Goal: Task Accomplishment & Management: Use online tool/utility

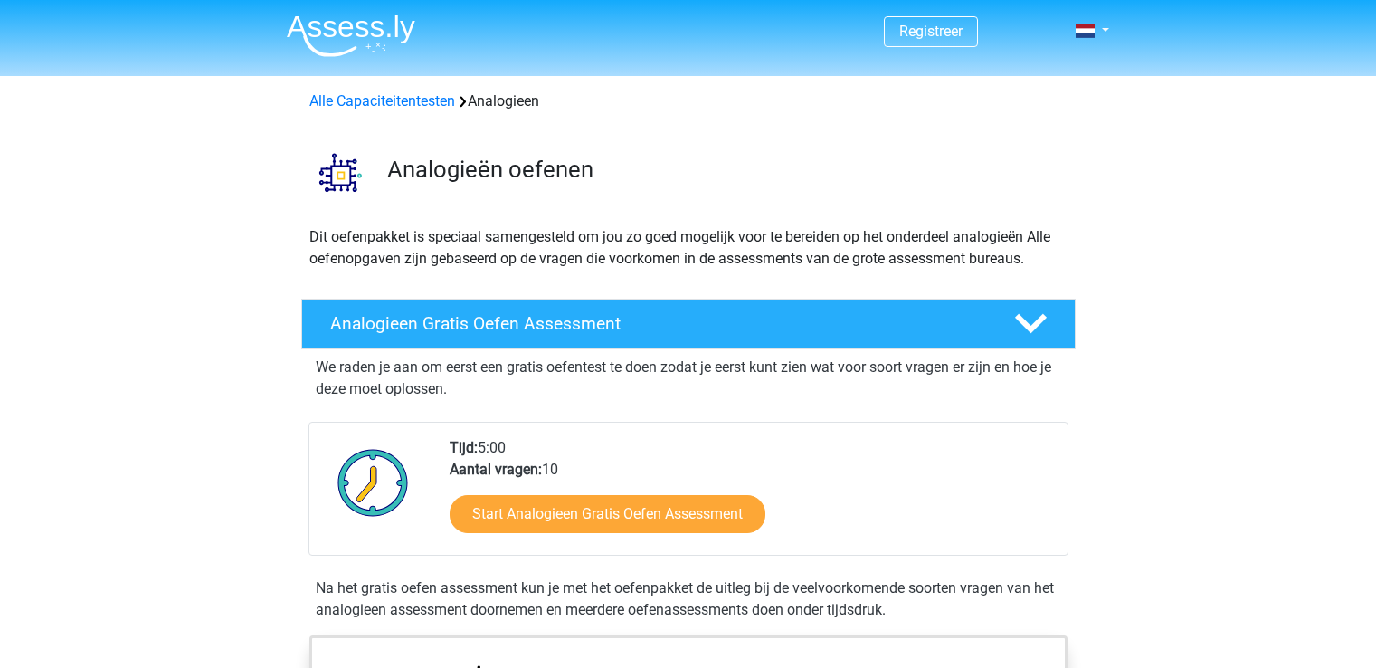
scroll to position [144, 0]
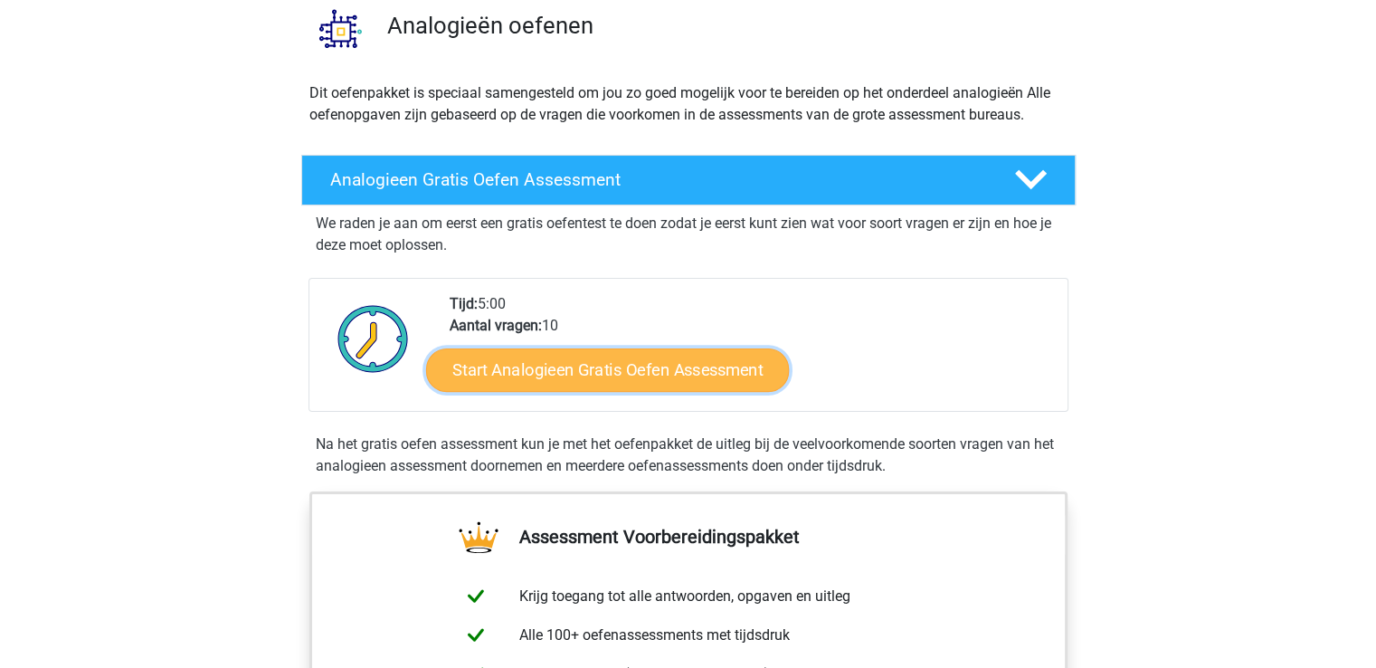
click at [584, 370] on link "Start Analogieen Gratis Oefen Assessment" at bounding box center [607, 368] width 363 height 43
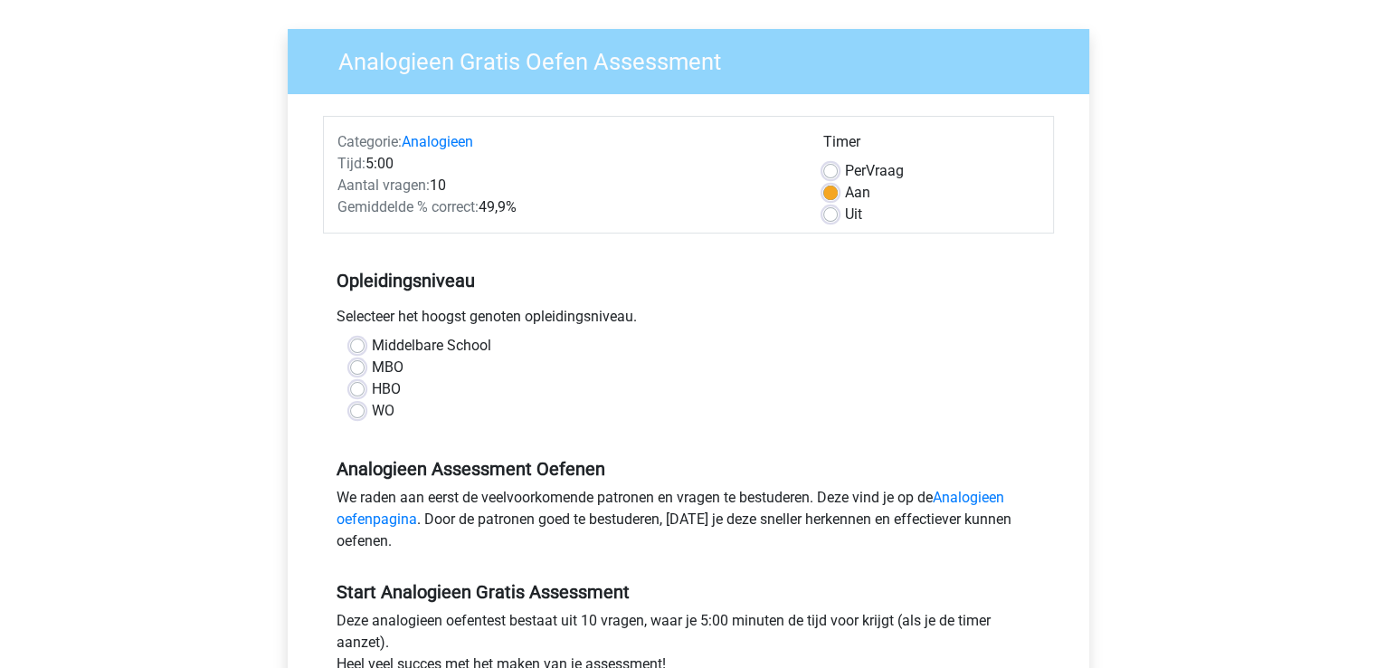
scroll to position [123, 0]
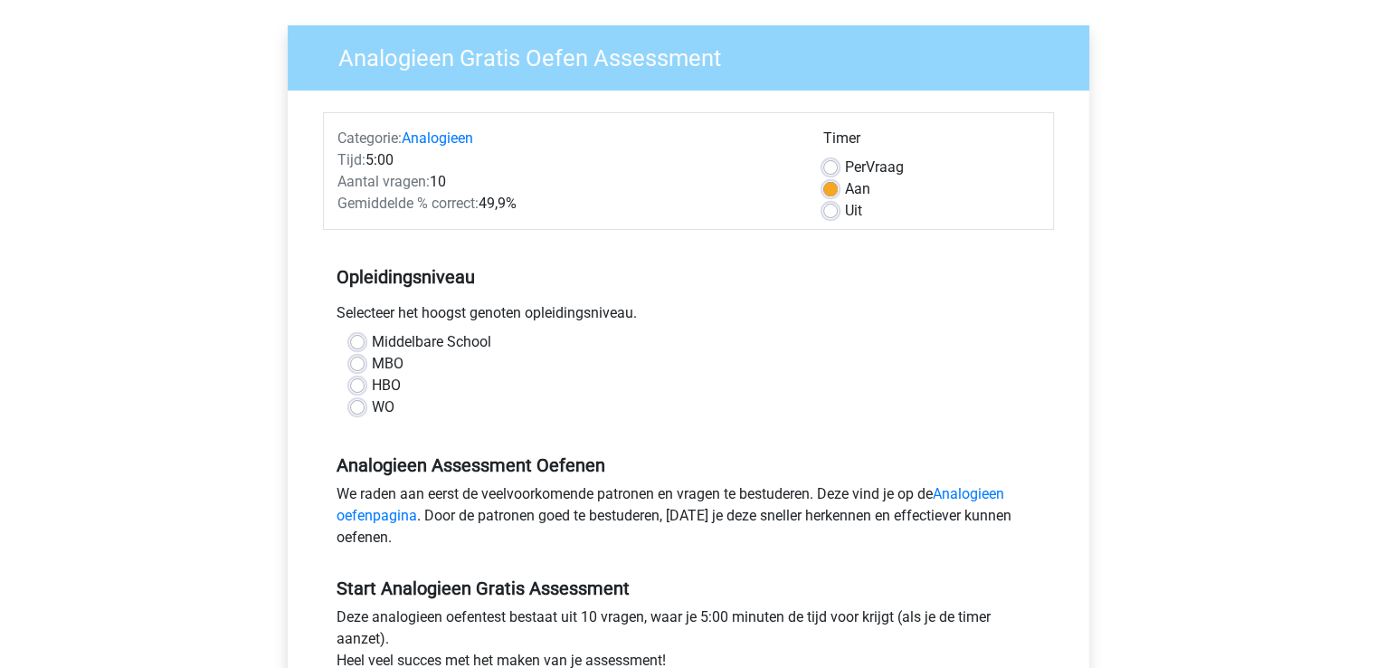
click at [369, 406] on div "WO" at bounding box center [688, 407] width 677 height 22
click at [372, 407] on label "WO" at bounding box center [383, 407] width 23 height 22
click at [362, 407] on input "WO" at bounding box center [357, 405] width 14 height 18
radio input "true"
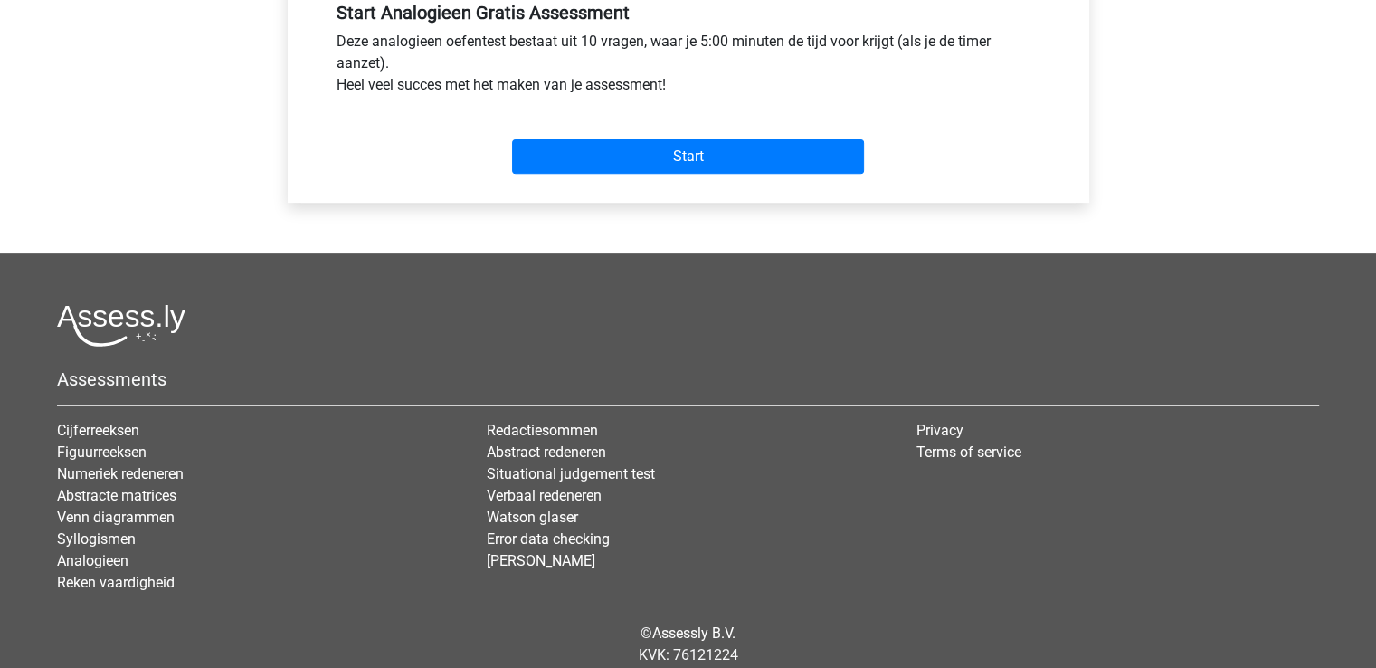
scroll to position [699, 0]
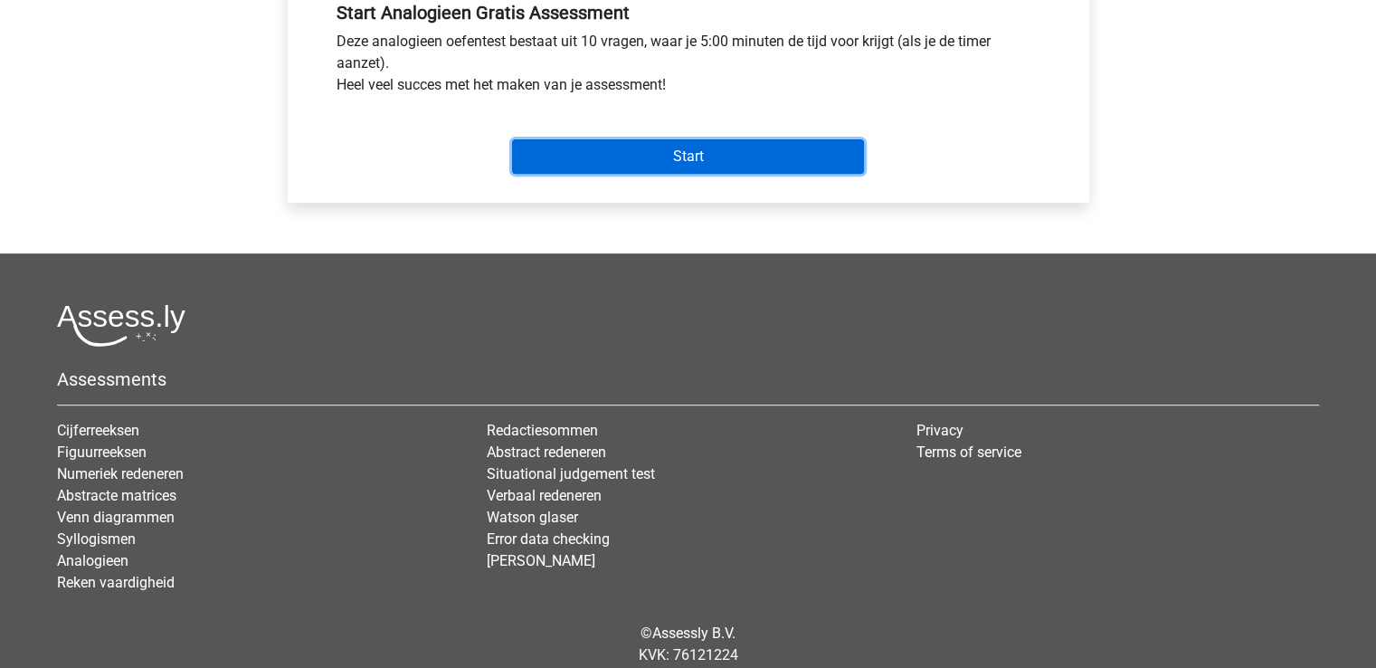
click at [635, 153] on input "Start" at bounding box center [688, 156] width 352 height 34
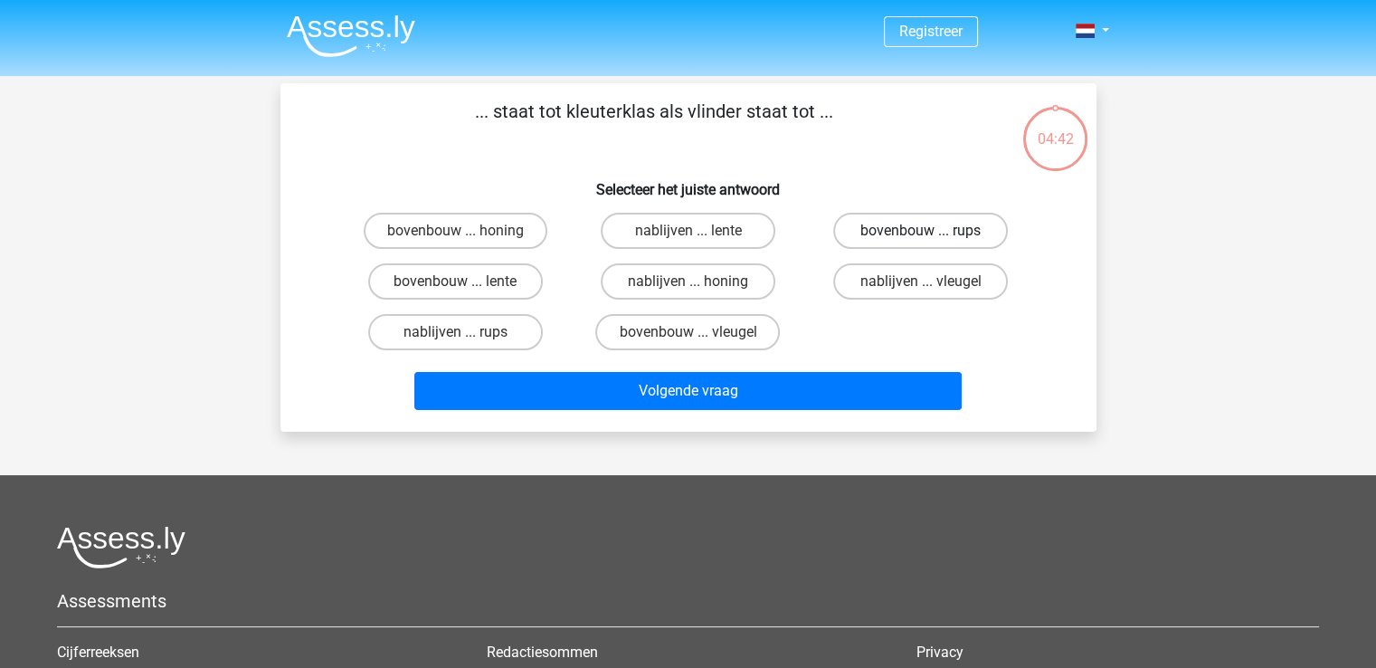
click at [890, 230] on label "bovenbouw ... rups" at bounding box center [920, 231] width 175 height 36
click at [921, 231] on input "bovenbouw ... rups" at bounding box center [927, 237] width 12 height 12
radio input "true"
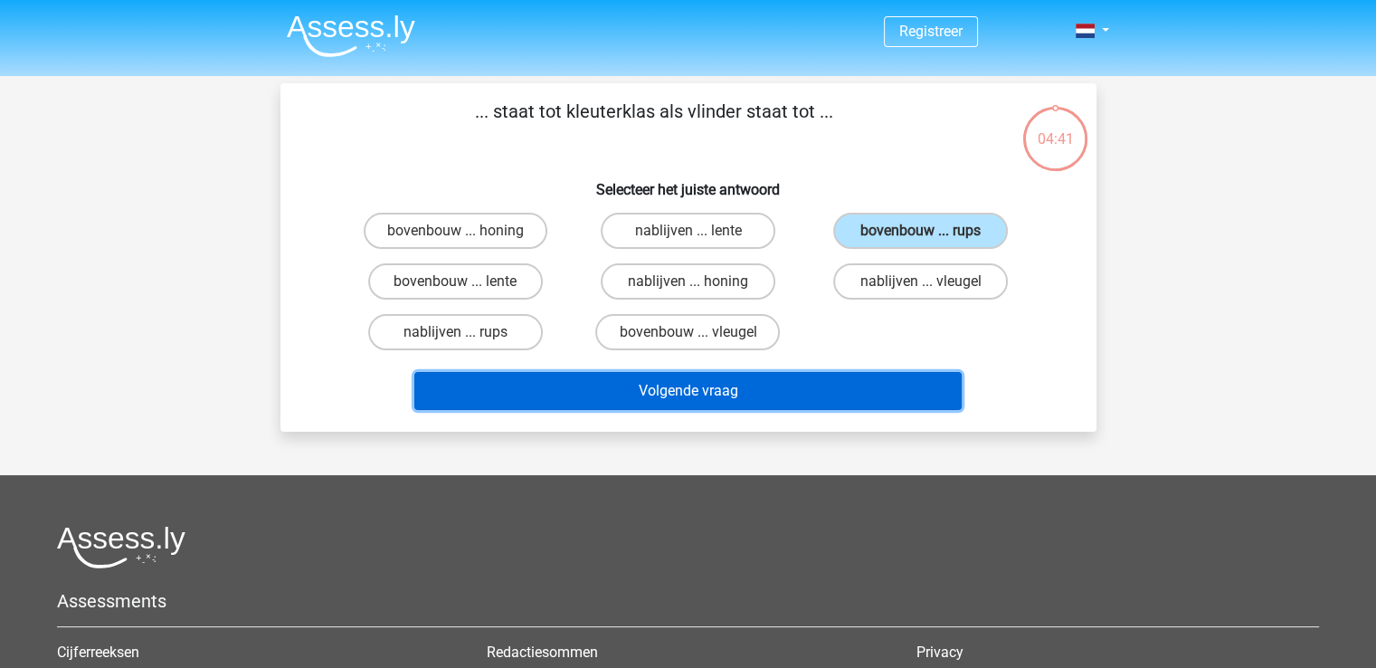
click at [798, 395] on button "Volgende vraag" at bounding box center [687, 391] width 547 height 38
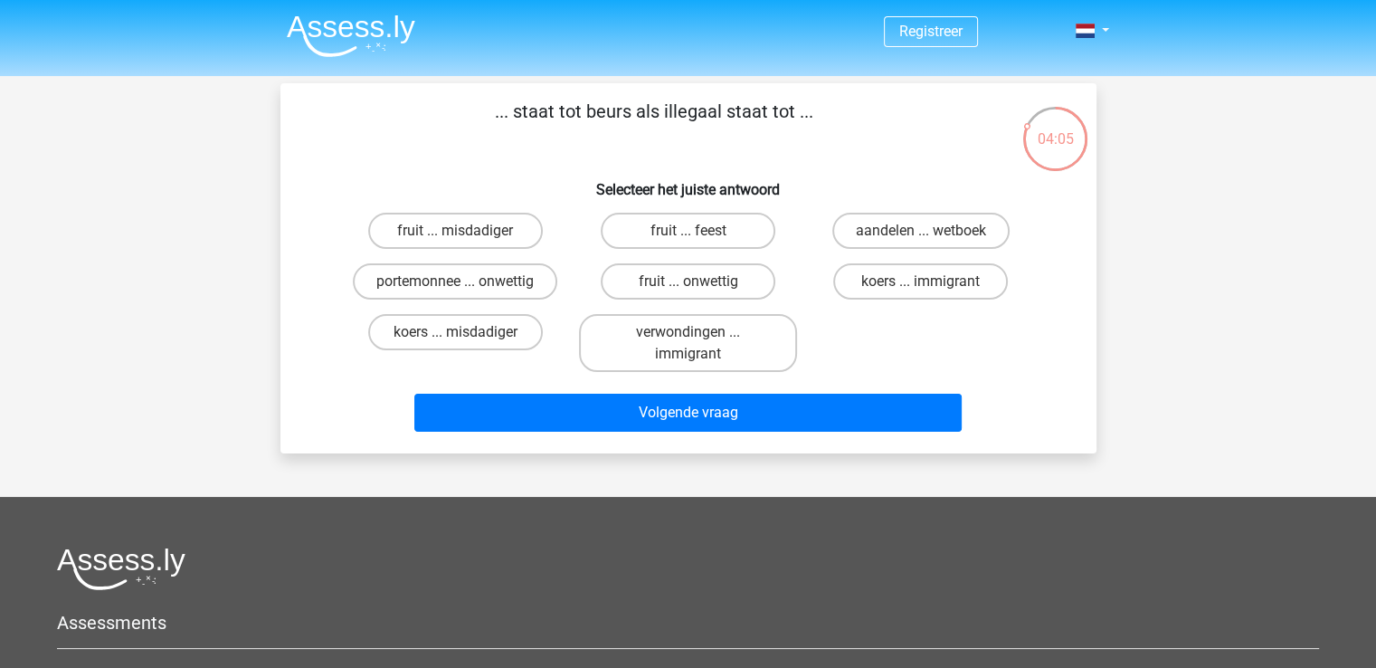
drag, startPoint x: 898, startPoint y: 236, endPoint x: 797, endPoint y: 260, distance: 103.2
click at [797, 260] on div "fruit ... misdadiger fruit ... feest aandelen ... wetboek portemonnee ... onwet…" at bounding box center [688, 292] width 699 height 174
click at [525, 337] on label "koers ... misdadiger" at bounding box center [455, 332] width 175 height 36
click at [467, 337] on input "koers ... misdadiger" at bounding box center [461, 338] width 12 height 12
radio input "true"
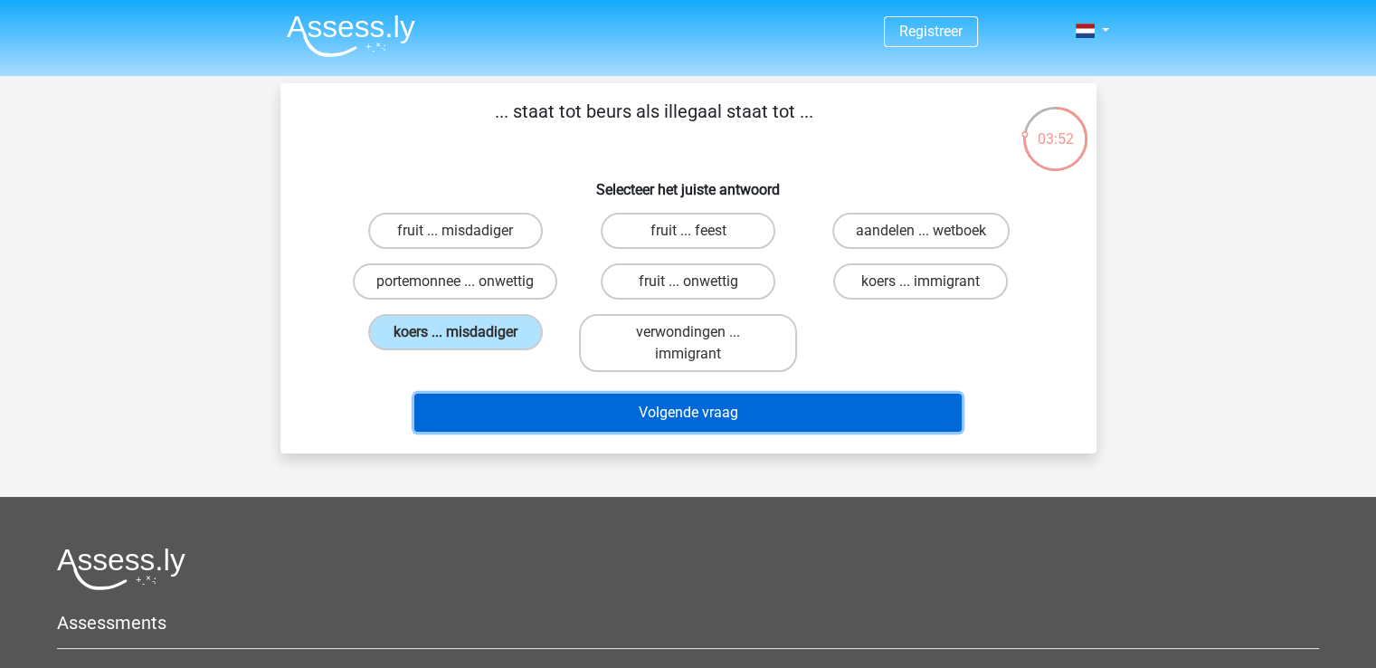
click at [590, 414] on button "Volgende vraag" at bounding box center [687, 413] width 547 height 38
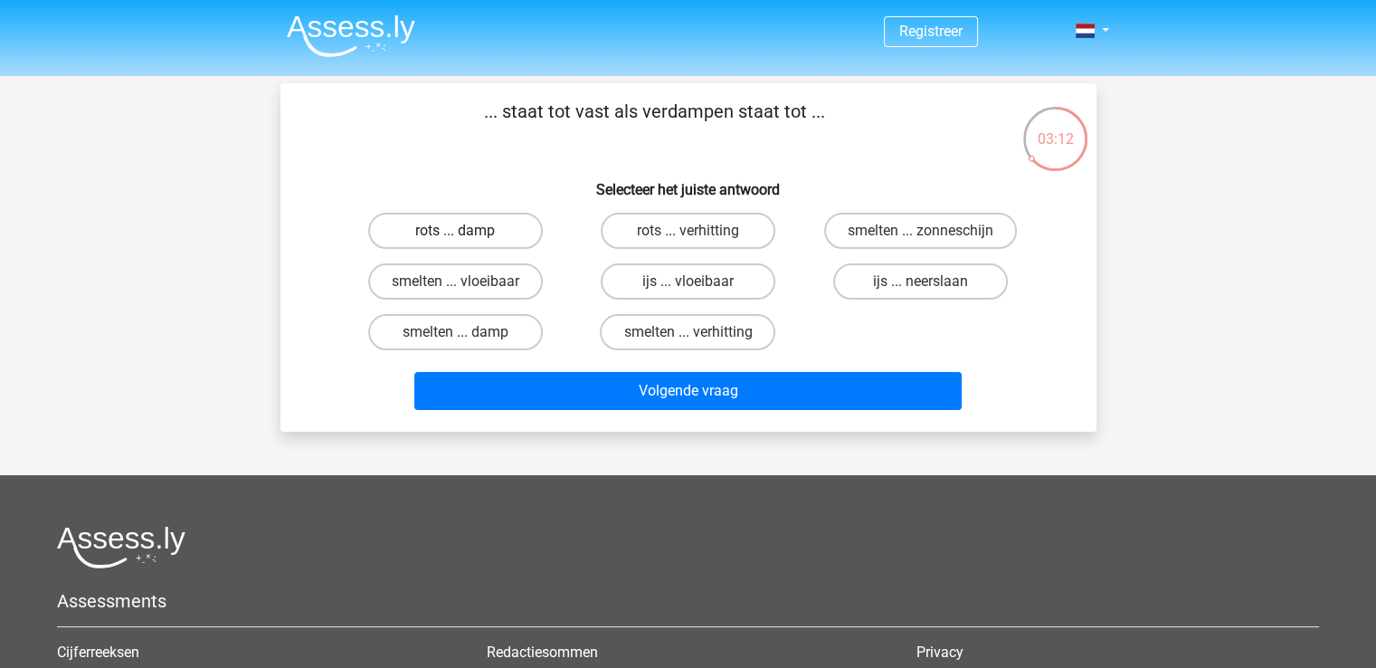
click at [482, 240] on label "rots ... damp" at bounding box center [455, 231] width 175 height 36
click at [467, 240] on input "rots ... damp" at bounding box center [461, 237] width 12 height 12
radio input "true"
click at [600, 409] on div "Volgende vraag" at bounding box center [688, 394] width 699 height 45
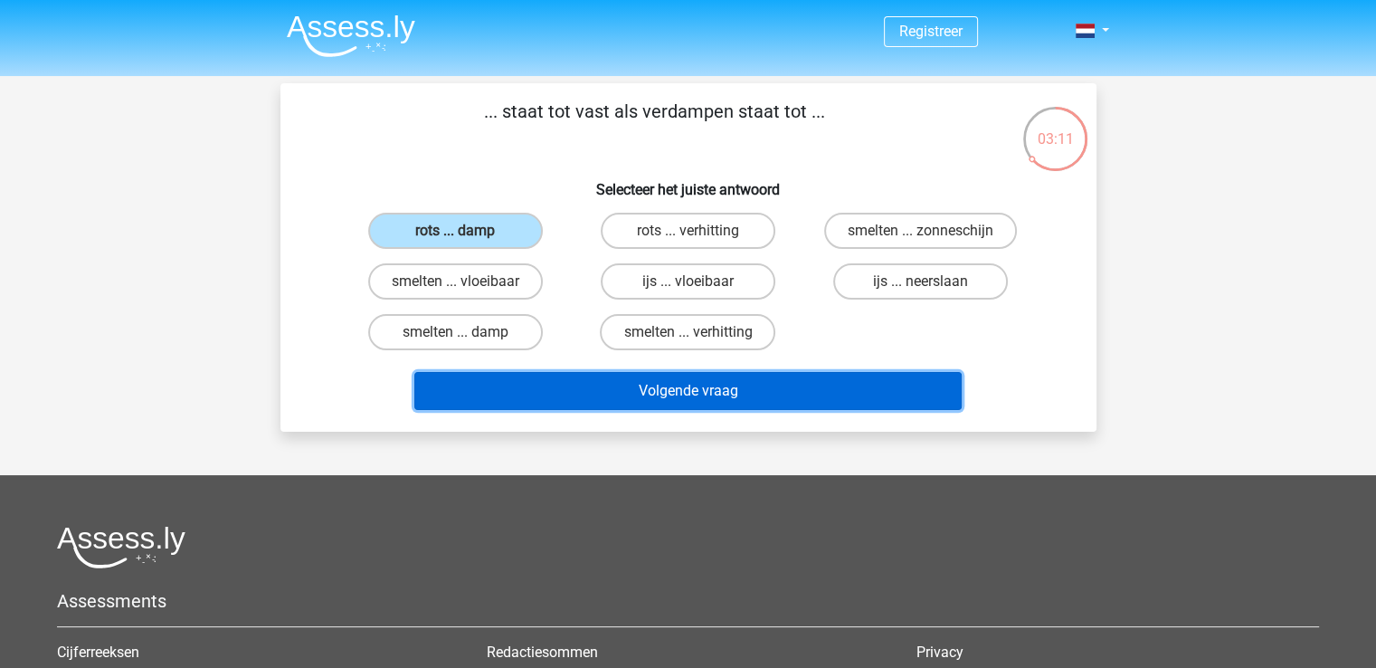
click at [613, 398] on button "Volgende vraag" at bounding box center [687, 391] width 547 height 38
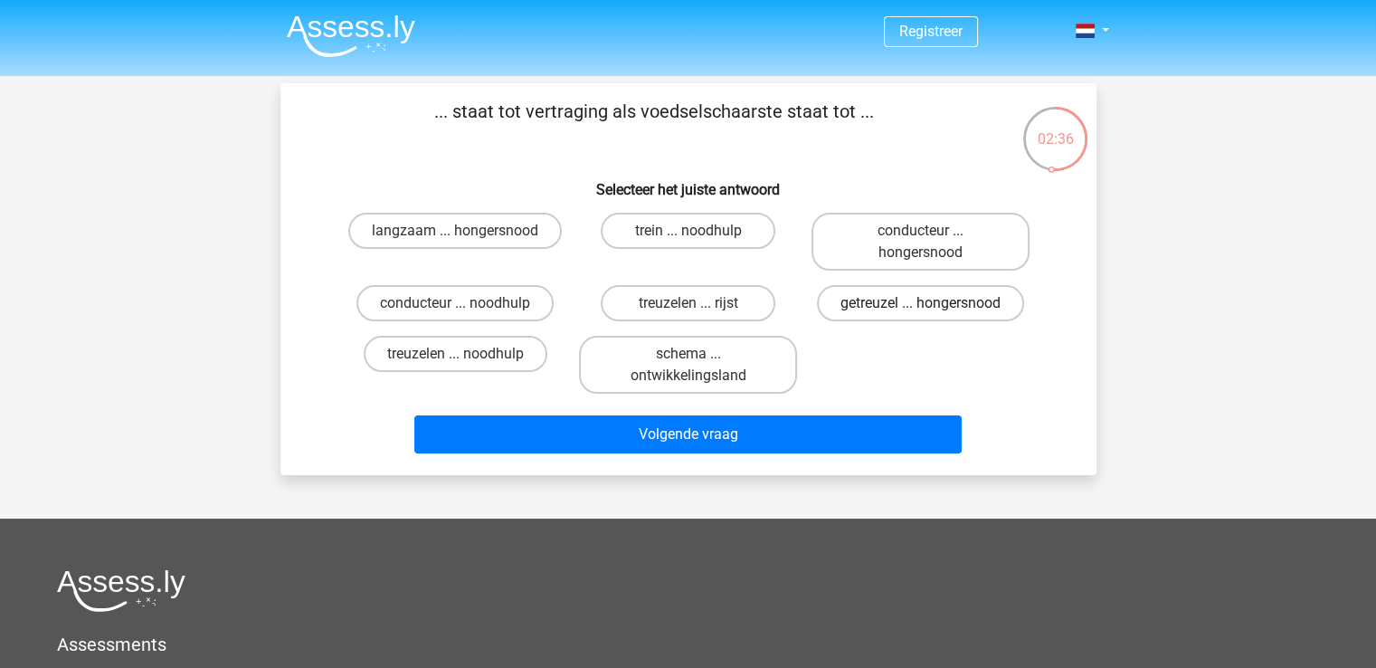
click at [916, 307] on label "getreuzel ... hongersnood" at bounding box center [920, 303] width 207 height 36
click at [921, 307] on input "getreuzel ... hongersnood" at bounding box center [927, 309] width 12 height 12
radio input "true"
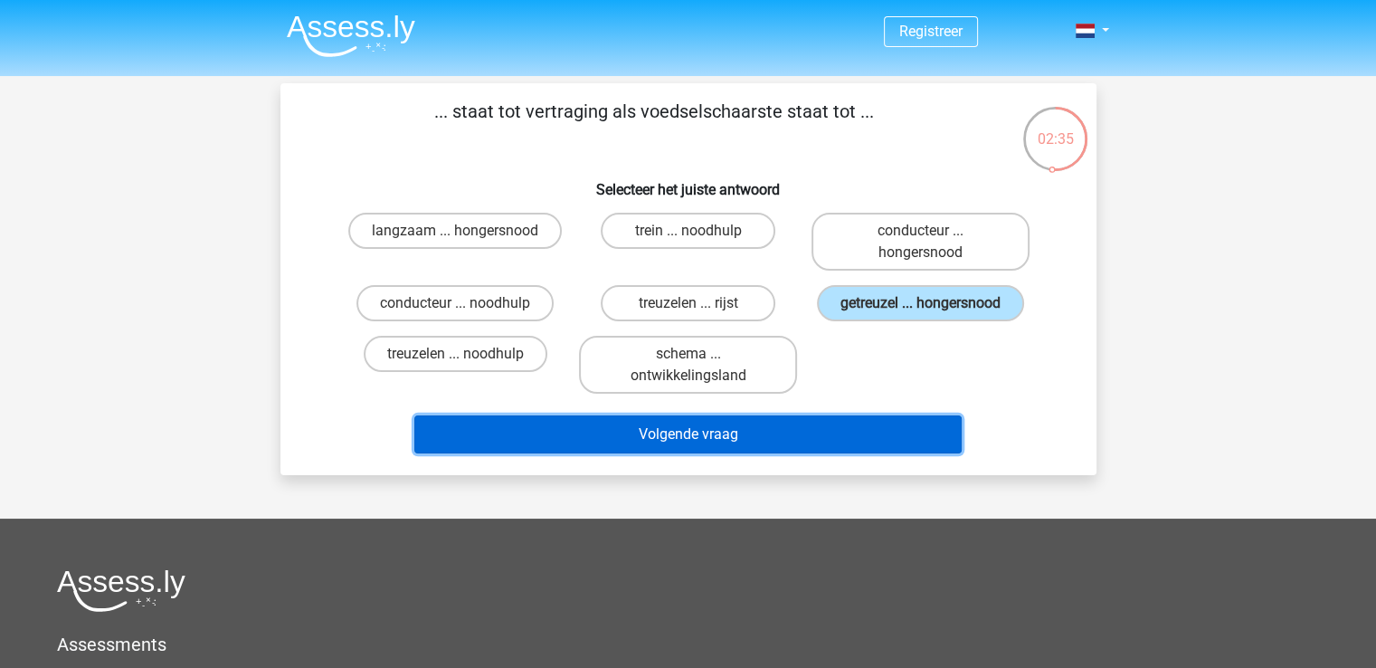
click at [807, 425] on button "Volgende vraag" at bounding box center [687, 434] width 547 height 38
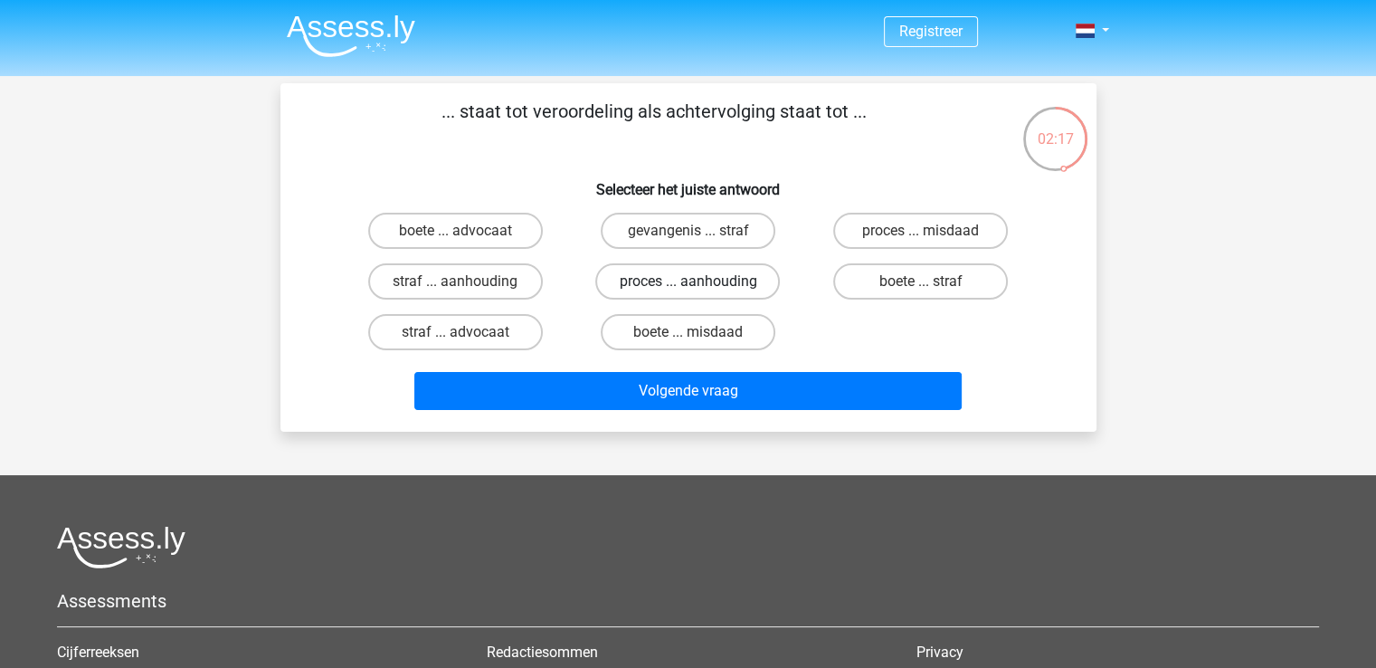
click at [675, 279] on label "proces ... aanhouding" at bounding box center [687, 281] width 185 height 36
click at [688, 281] on input "proces ... aanhouding" at bounding box center [694, 287] width 12 height 12
radio input "true"
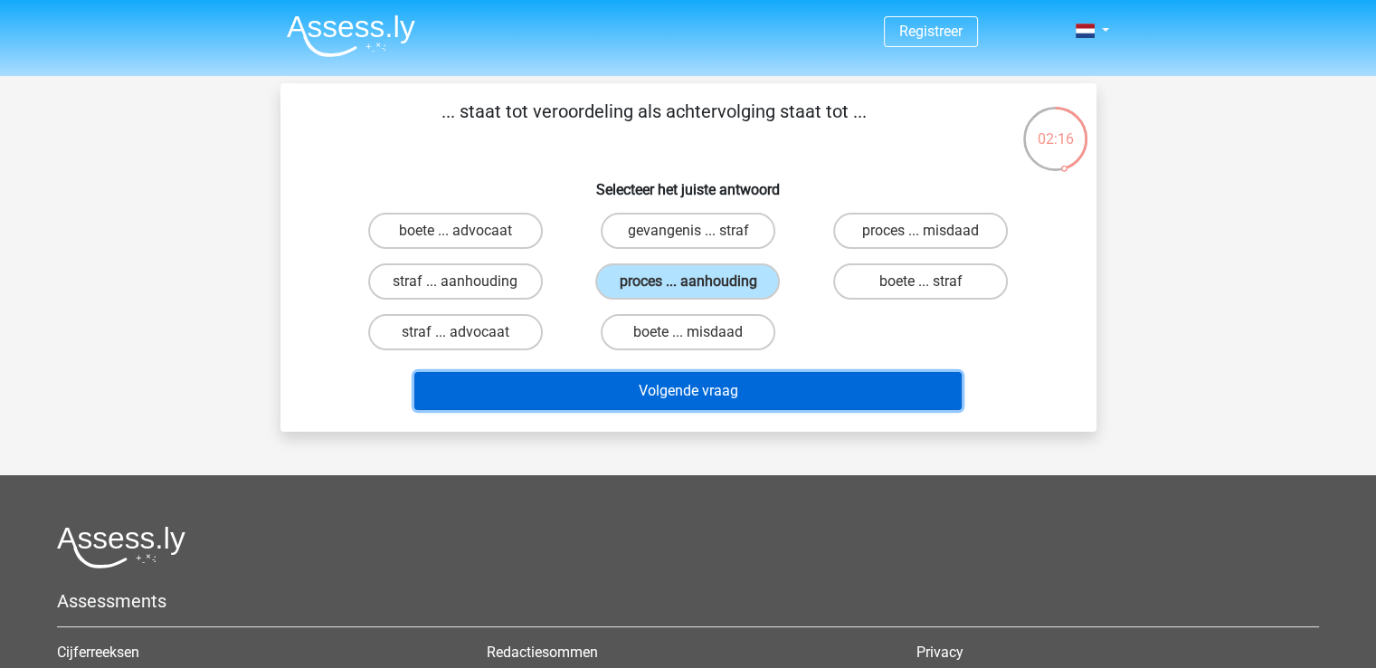
click at [664, 390] on button "Volgende vraag" at bounding box center [687, 391] width 547 height 38
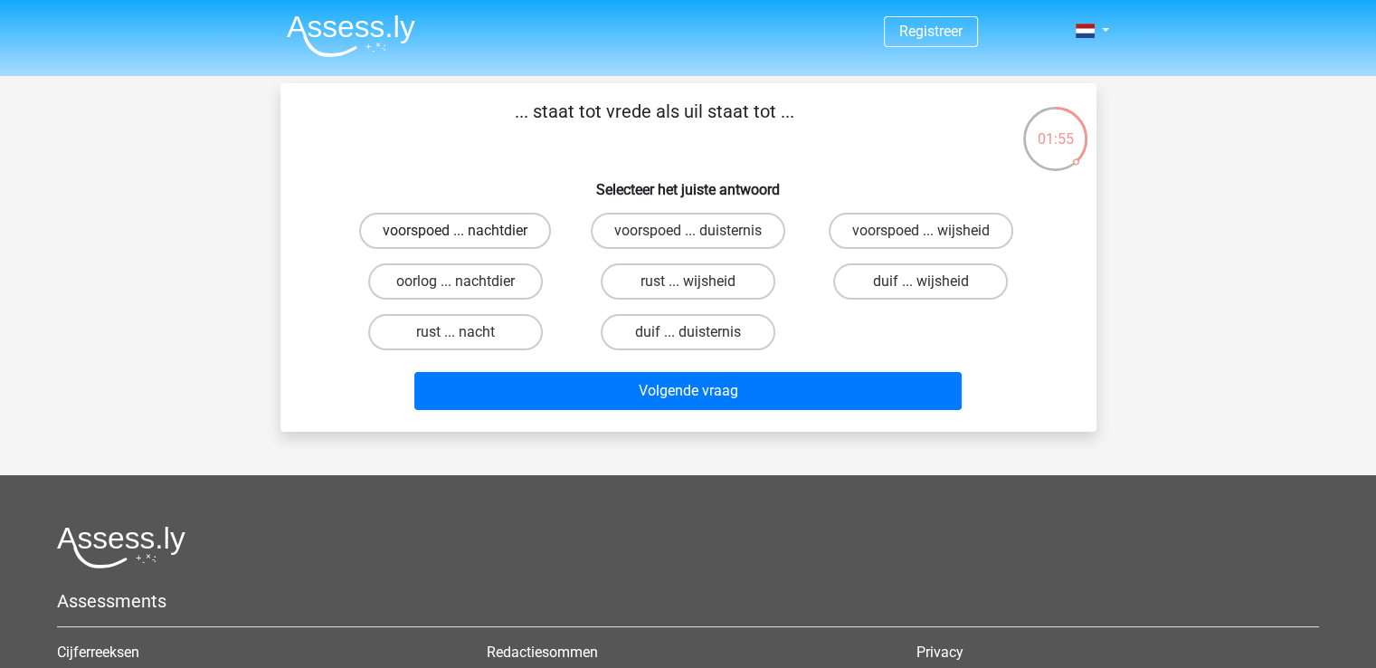
click at [507, 225] on label "voorspoed ... nachtdier" at bounding box center [455, 231] width 192 height 36
click at [467, 231] on input "voorspoed ... nachtdier" at bounding box center [461, 237] width 12 height 12
radio input "true"
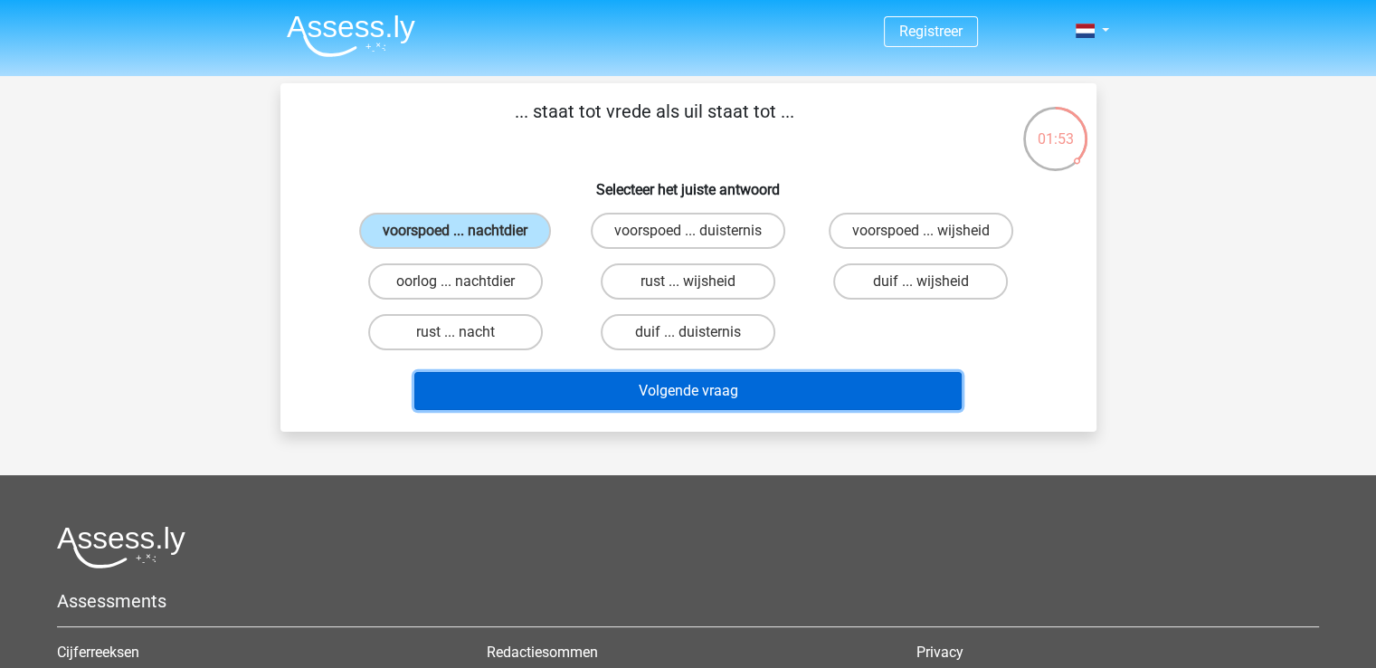
click at [680, 394] on button "Volgende vraag" at bounding box center [687, 391] width 547 height 38
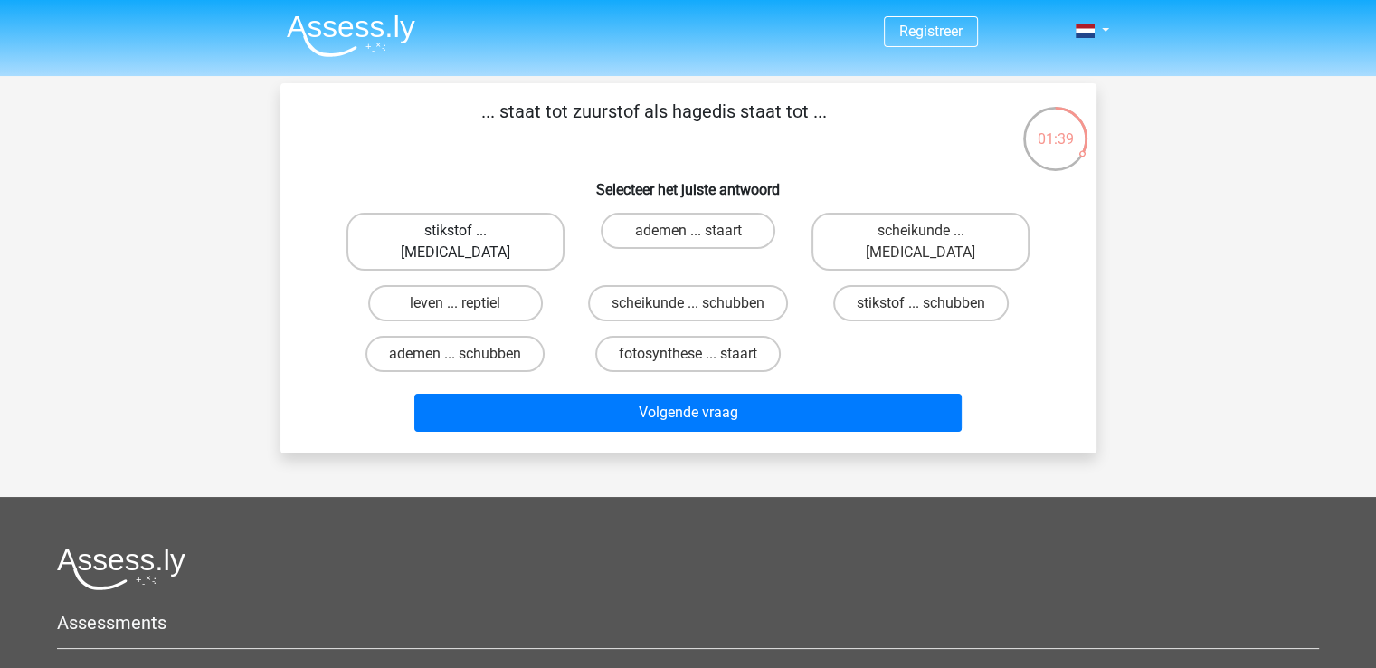
click at [471, 241] on label "stikstof ... krokodil" at bounding box center [456, 242] width 218 height 58
click at [467, 241] on input "stikstof ... krokodil" at bounding box center [461, 237] width 12 height 12
radio input "true"
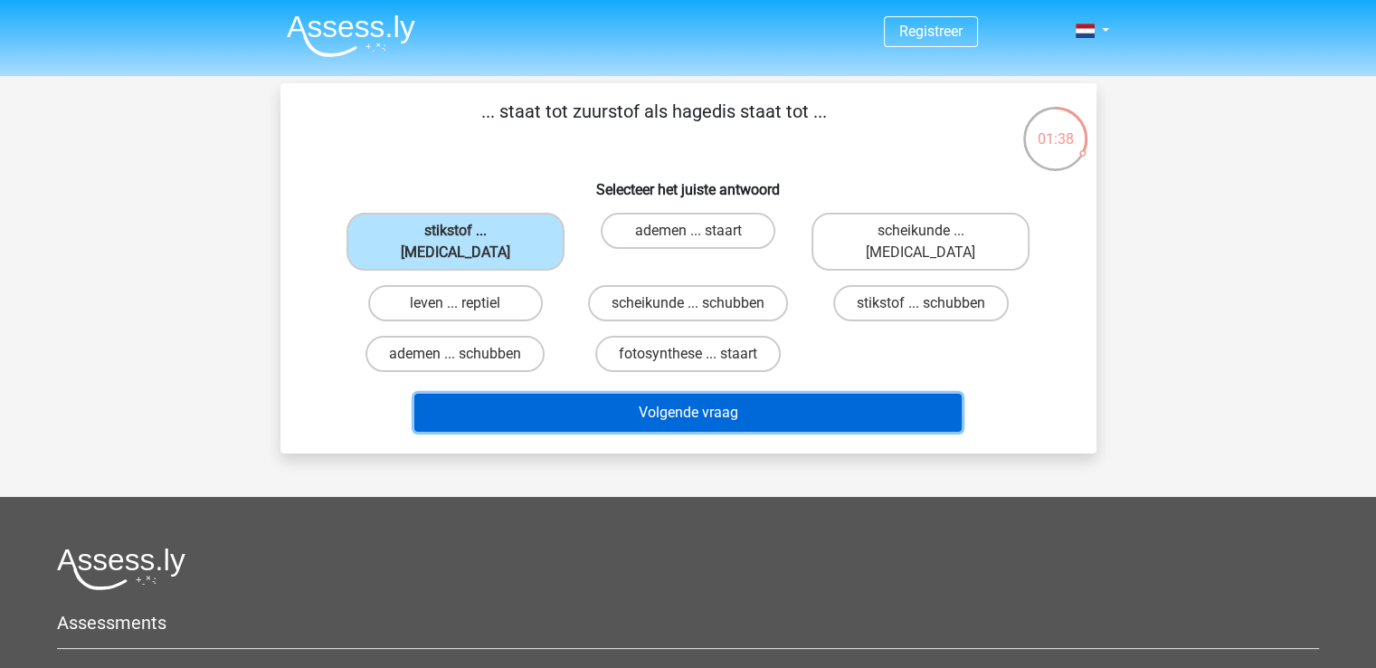
click at [635, 394] on button "Volgende vraag" at bounding box center [687, 413] width 547 height 38
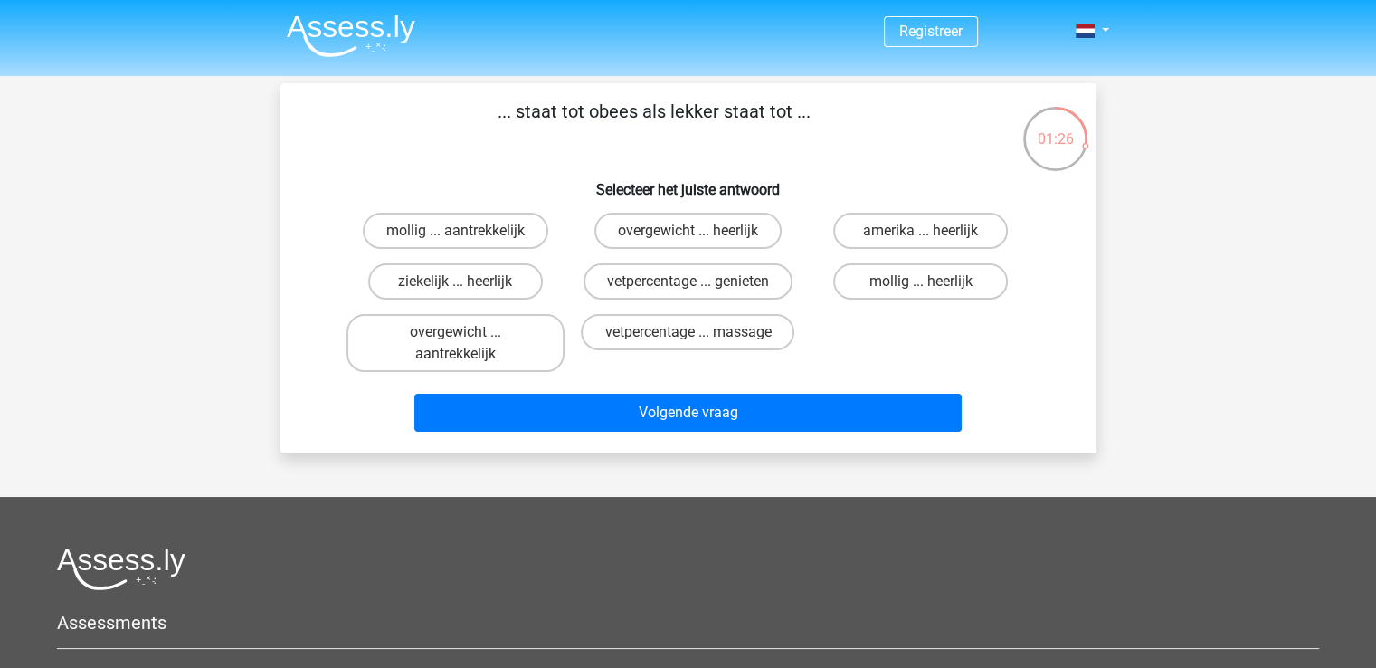
click at [691, 233] on input "overgewicht ... heerlijk" at bounding box center [694, 237] width 12 height 12
radio input "true"
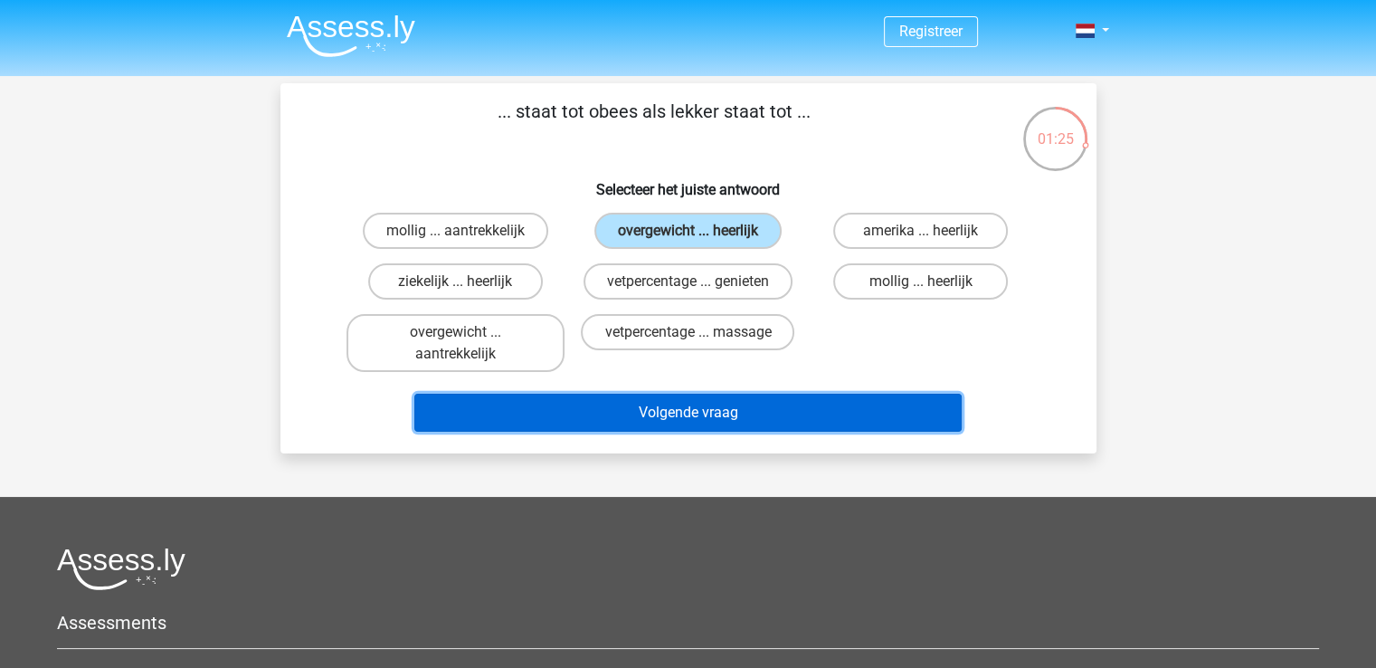
click at [771, 408] on button "Volgende vraag" at bounding box center [687, 413] width 547 height 38
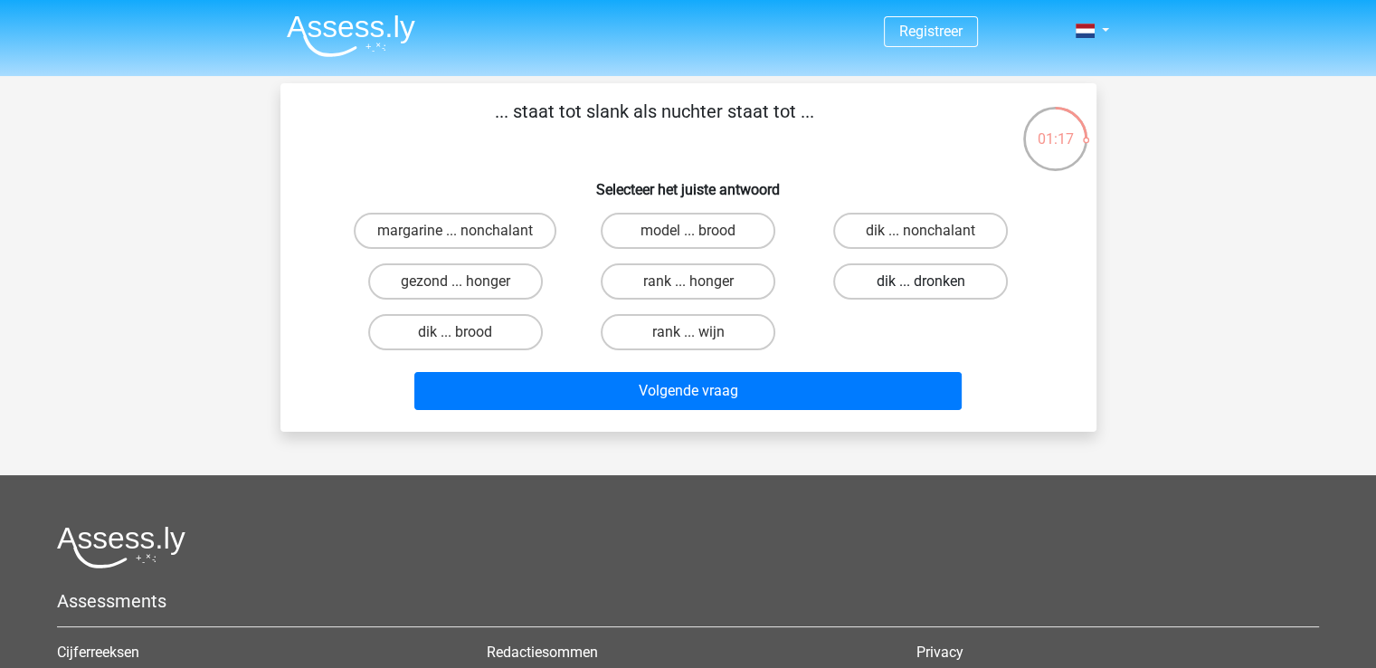
click at [866, 283] on label "dik ... dronken" at bounding box center [920, 281] width 175 height 36
click at [921, 283] on input "dik ... dronken" at bounding box center [927, 287] width 12 height 12
radio input "true"
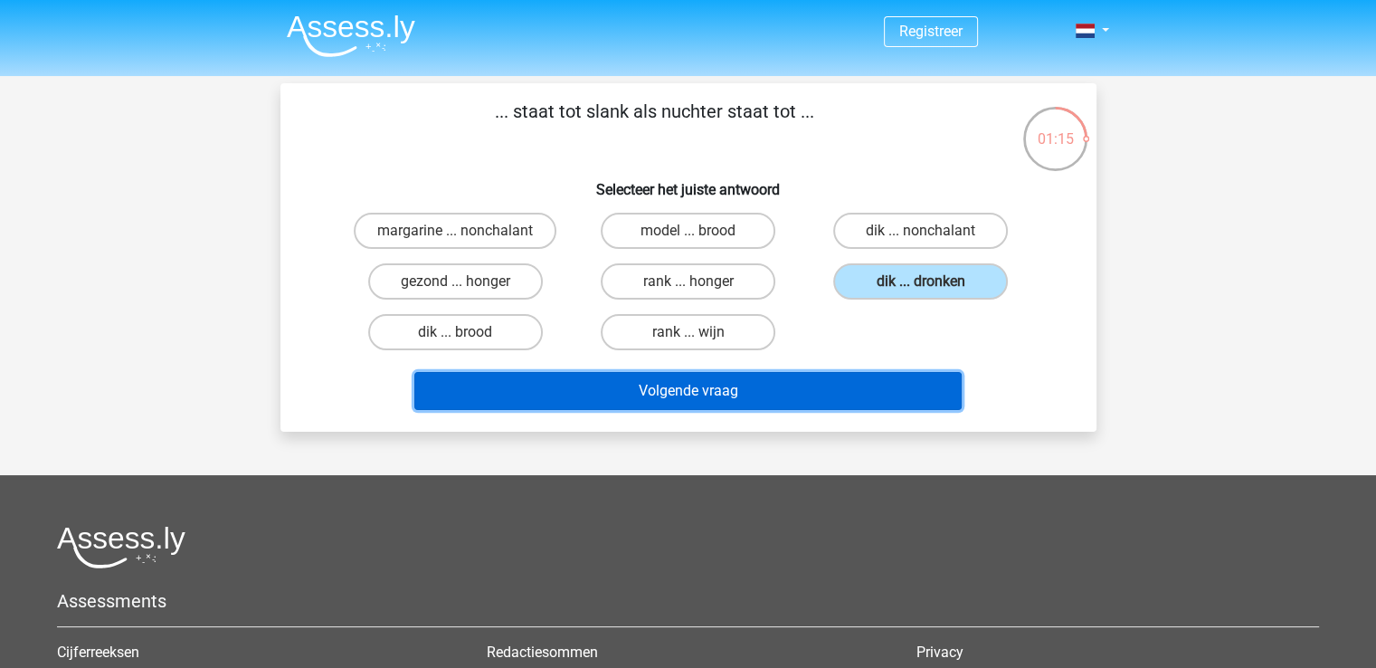
click at [709, 395] on button "Volgende vraag" at bounding box center [687, 391] width 547 height 38
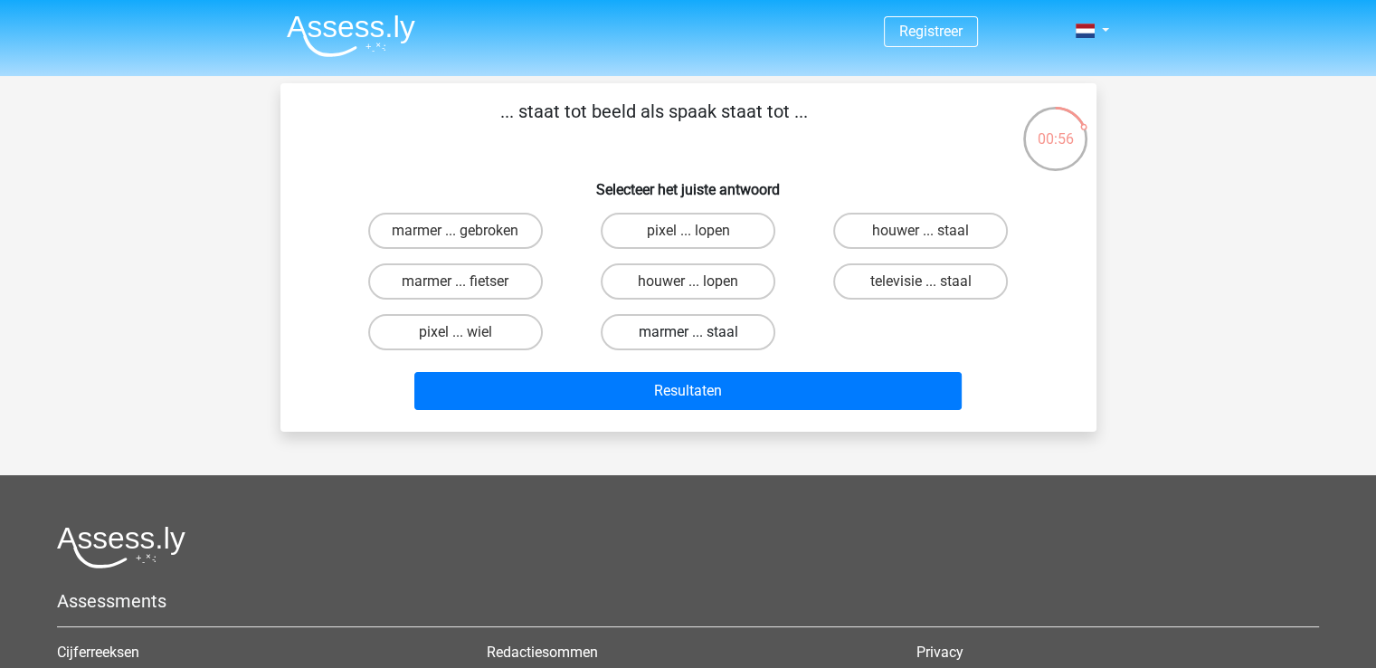
click at [720, 329] on label "marmer ... staal" at bounding box center [688, 332] width 175 height 36
click at [699, 332] on input "marmer ... staal" at bounding box center [694, 338] width 12 height 12
radio input "true"
click at [718, 328] on label "marmer ... staal" at bounding box center [688, 332] width 175 height 36
click at [699, 332] on input "marmer ... staal" at bounding box center [694, 338] width 12 height 12
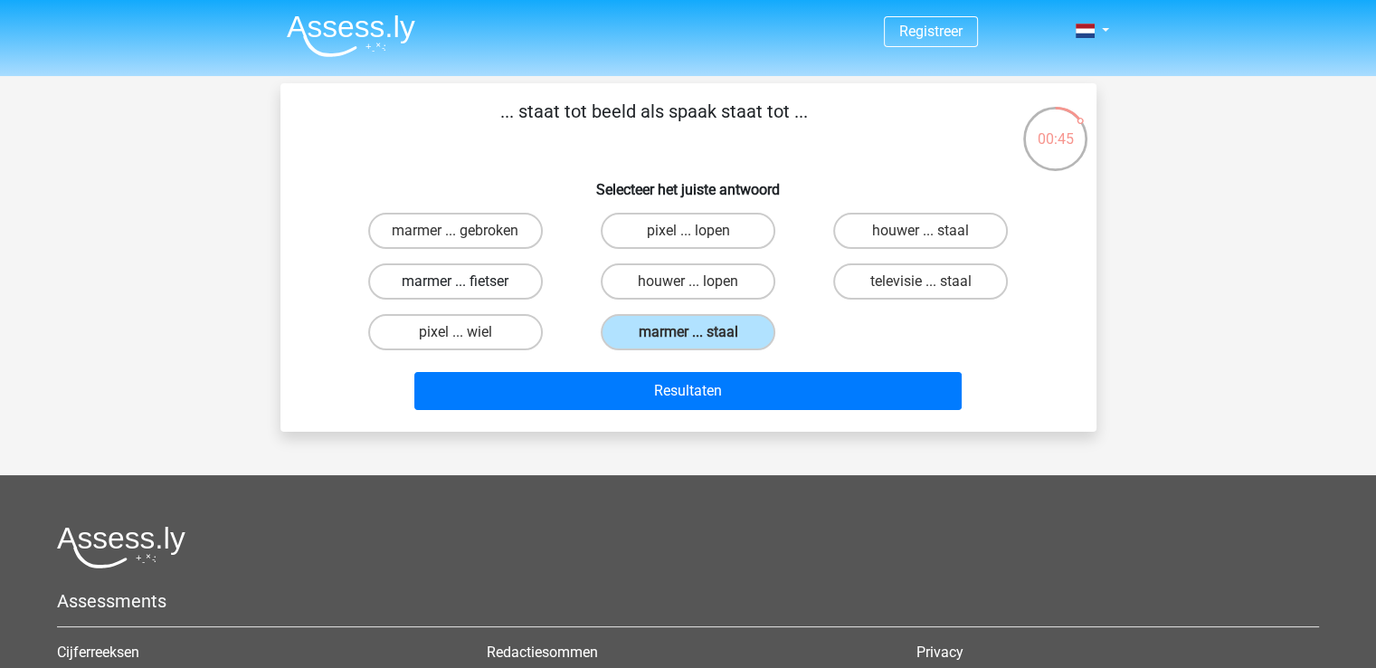
click at [524, 274] on label "marmer ... fietser" at bounding box center [455, 281] width 175 height 36
click at [467, 281] on input "marmer ... fietser" at bounding box center [461, 287] width 12 height 12
radio input "true"
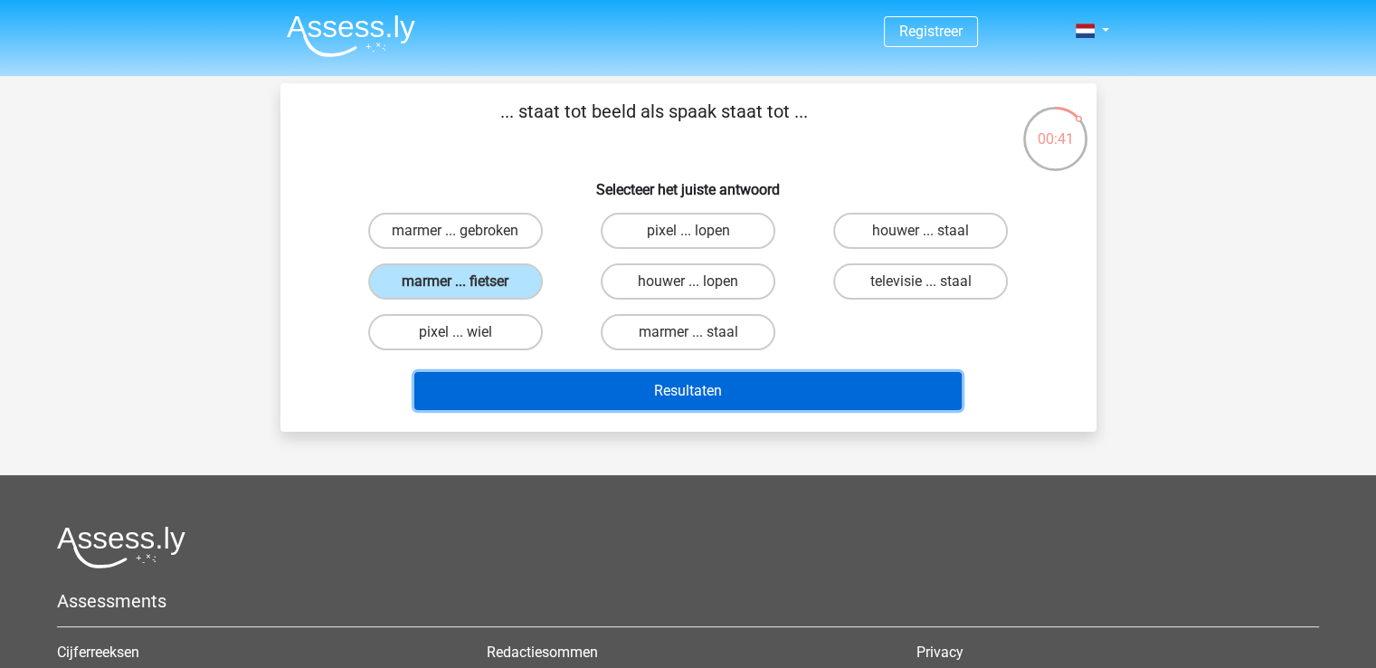
click at [629, 391] on button "Resultaten" at bounding box center [687, 391] width 547 height 38
